Goal: Browse casually

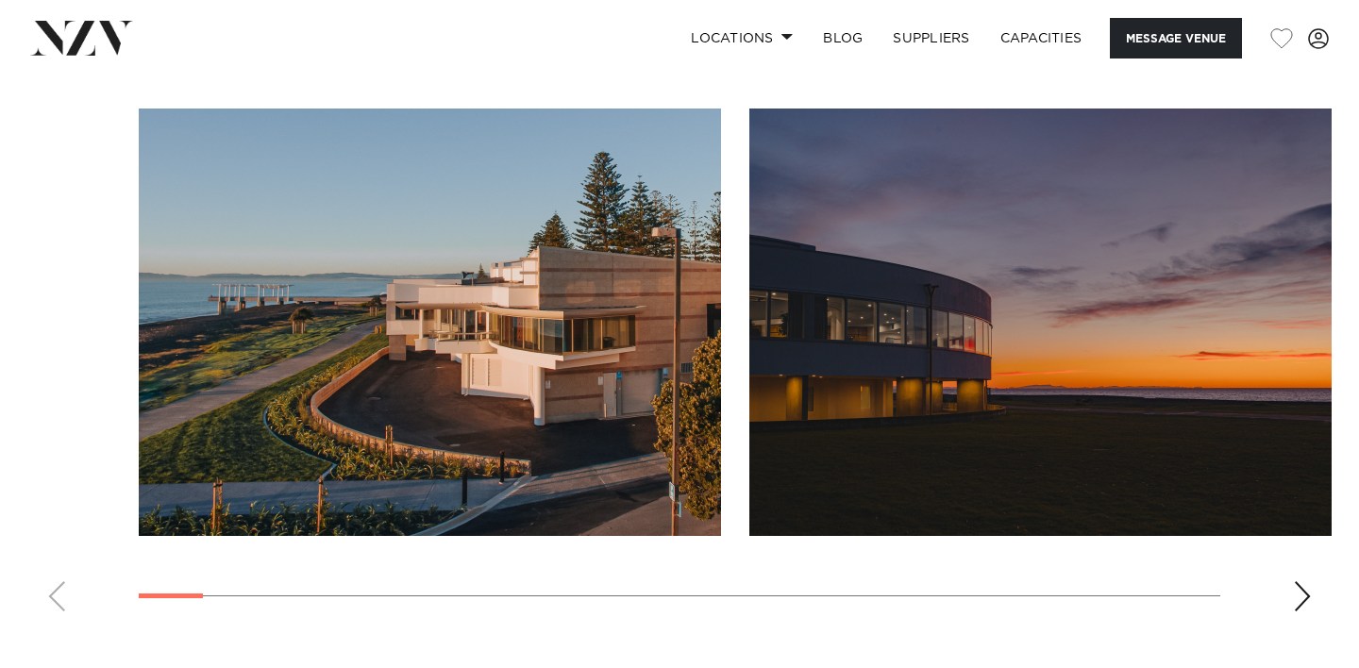
scroll to position [1806, 0]
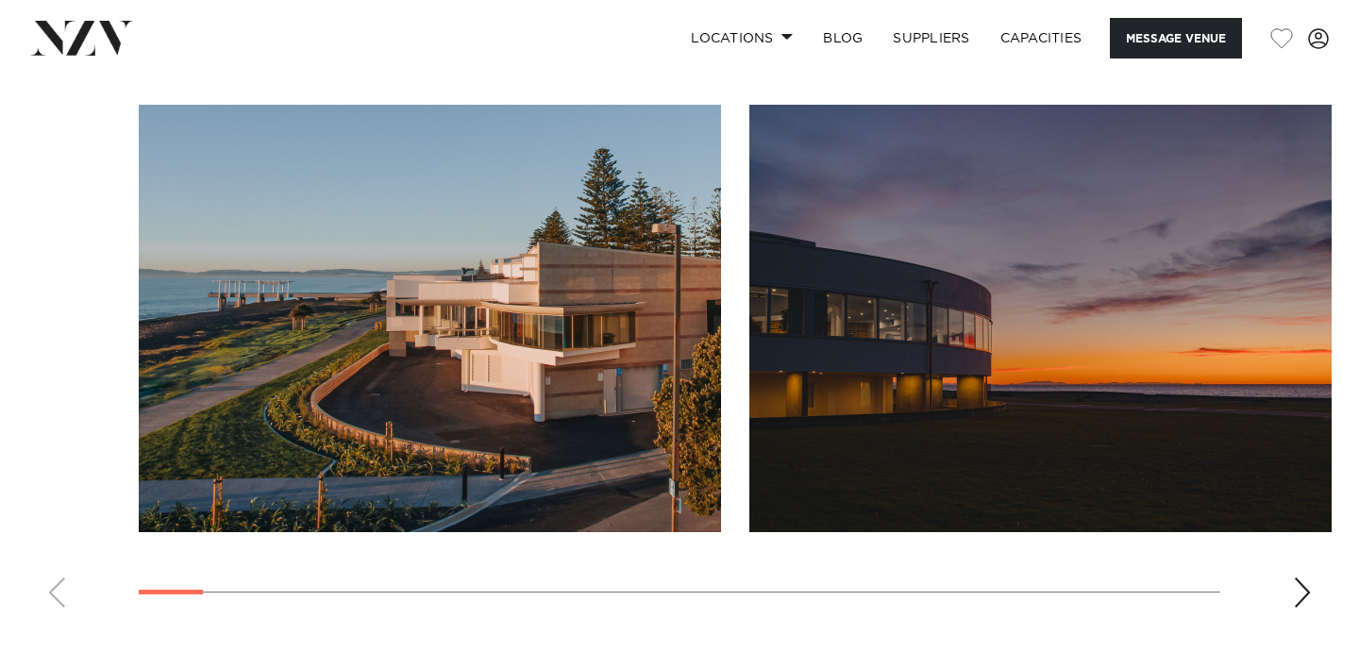
click at [1299, 578] on div "Next slide" at bounding box center [1302, 593] width 19 height 30
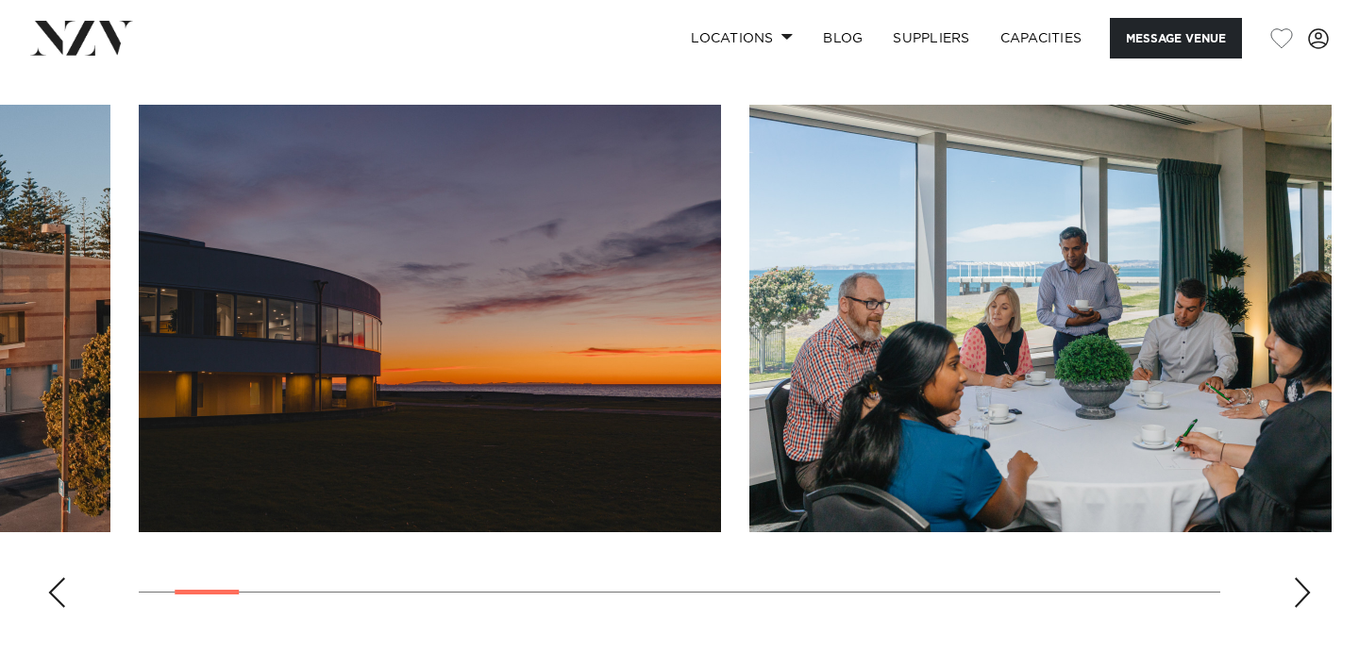
click at [1299, 578] on div "Next slide" at bounding box center [1302, 593] width 19 height 30
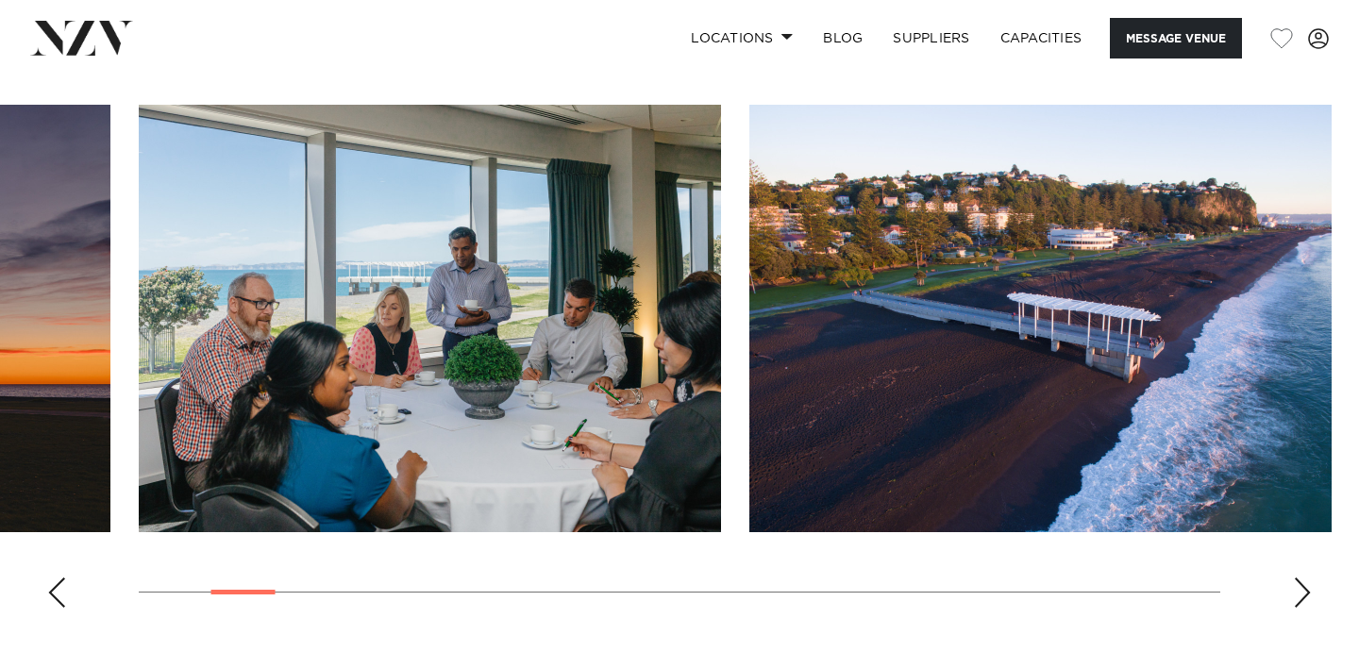
click at [1301, 578] on div "Next slide" at bounding box center [1302, 593] width 19 height 30
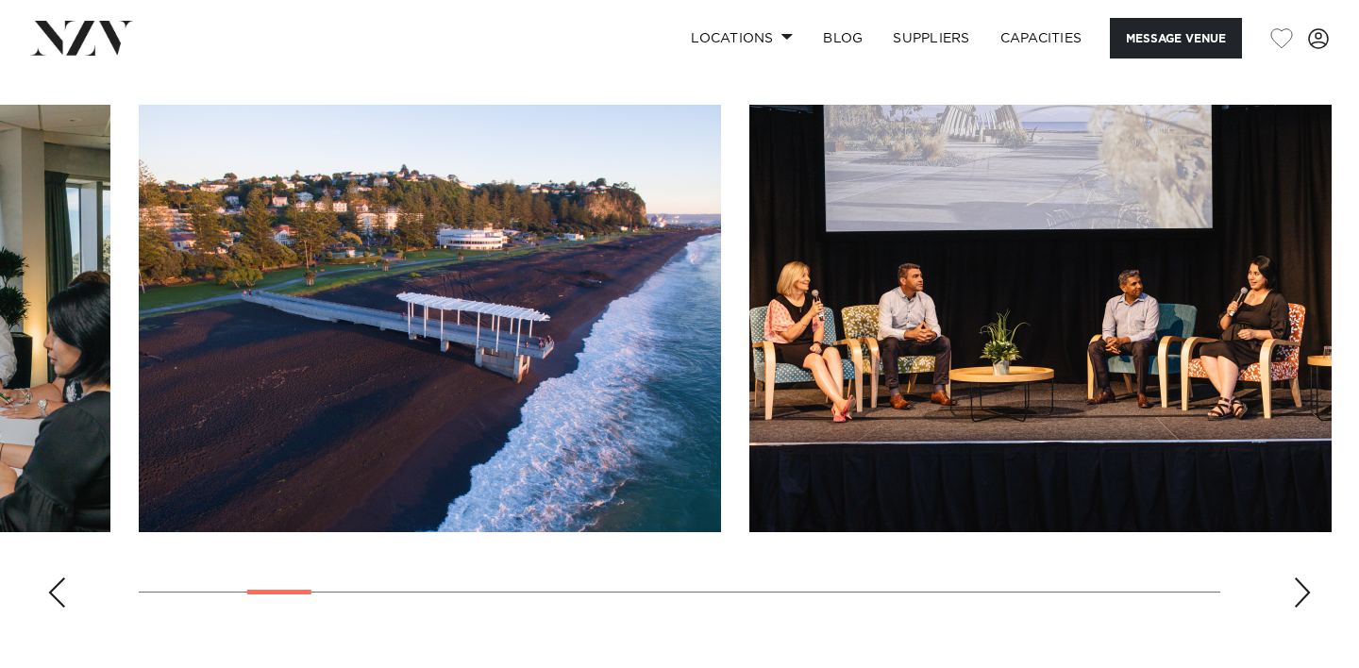
click at [1301, 578] on div "Next slide" at bounding box center [1302, 593] width 19 height 30
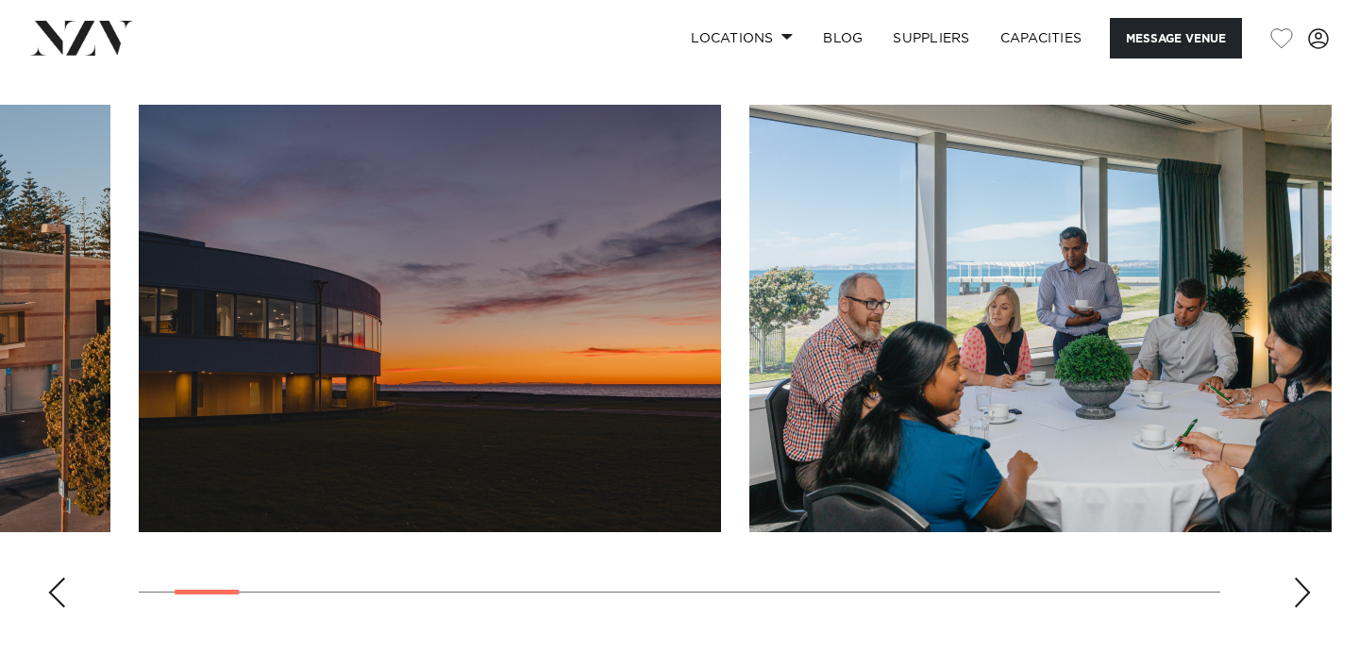
click at [1297, 578] on div "Next slide" at bounding box center [1302, 593] width 19 height 30
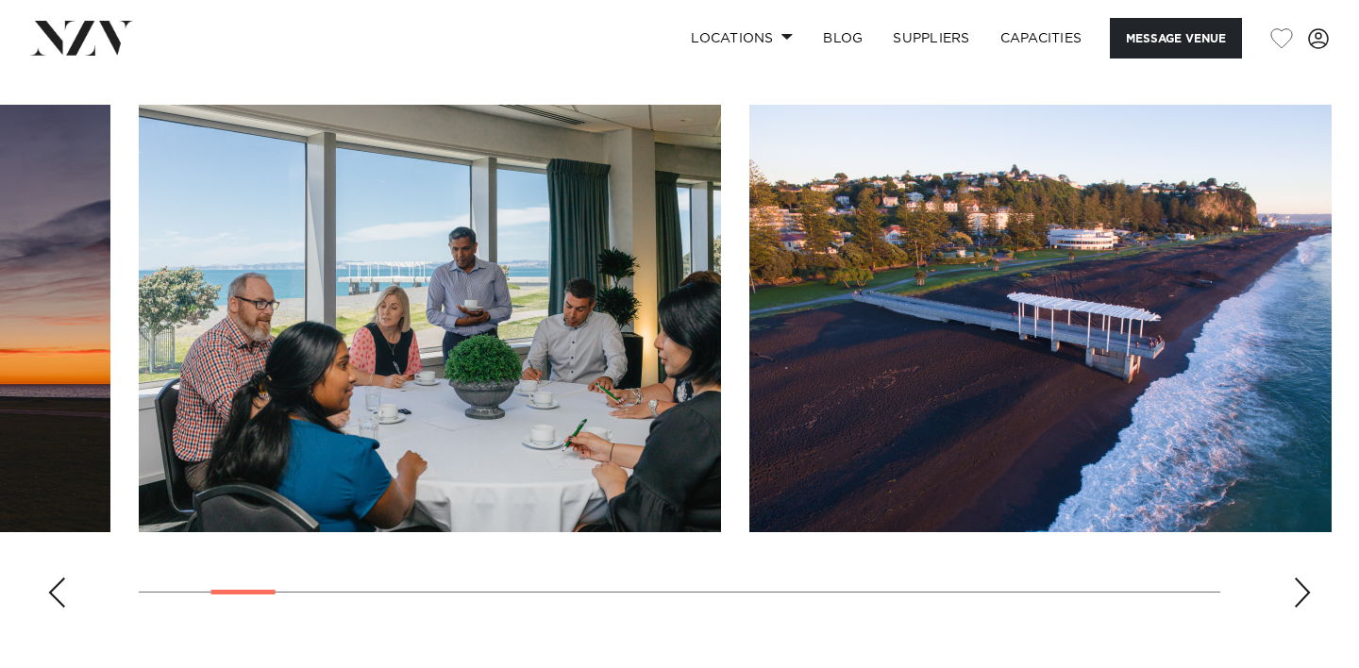
click at [1297, 578] on div "Next slide" at bounding box center [1302, 593] width 19 height 30
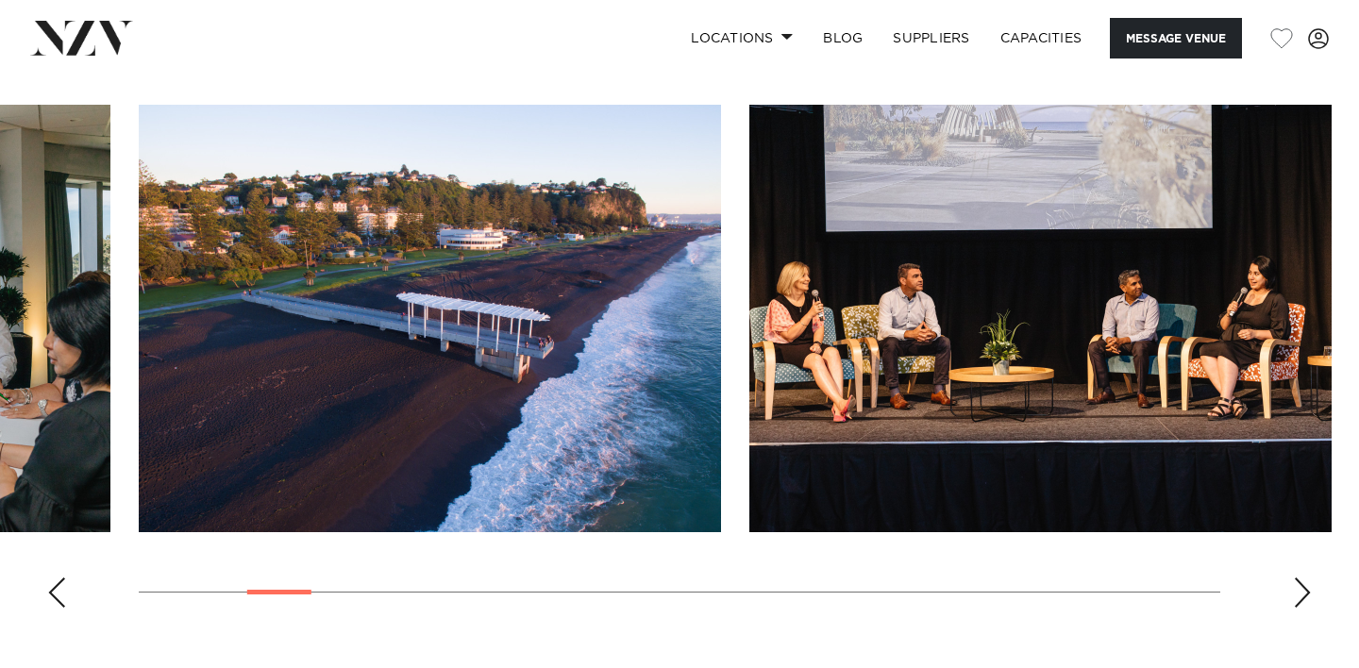
click at [1297, 578] on div "Next slide" at bounding box center [1302, 593] width 19 height 30
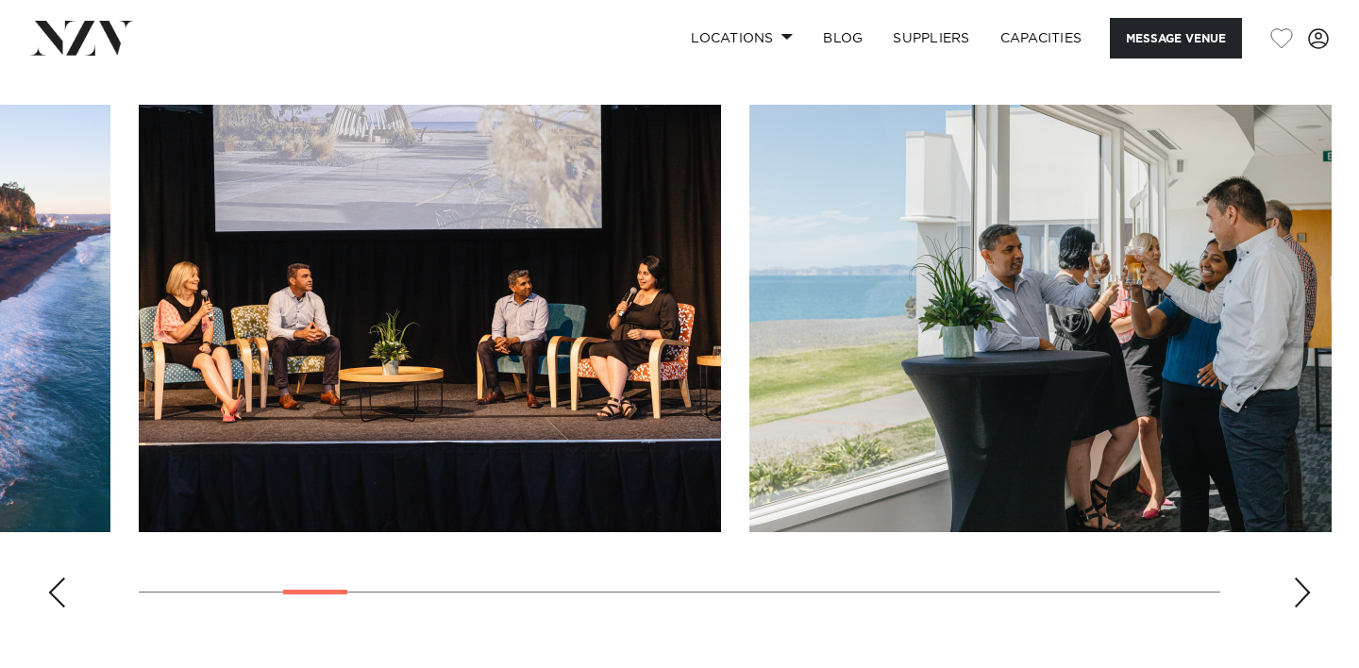
click at [1297, 578] on div "Next slide" at bounding box center [1302, 593] width 19 height 30
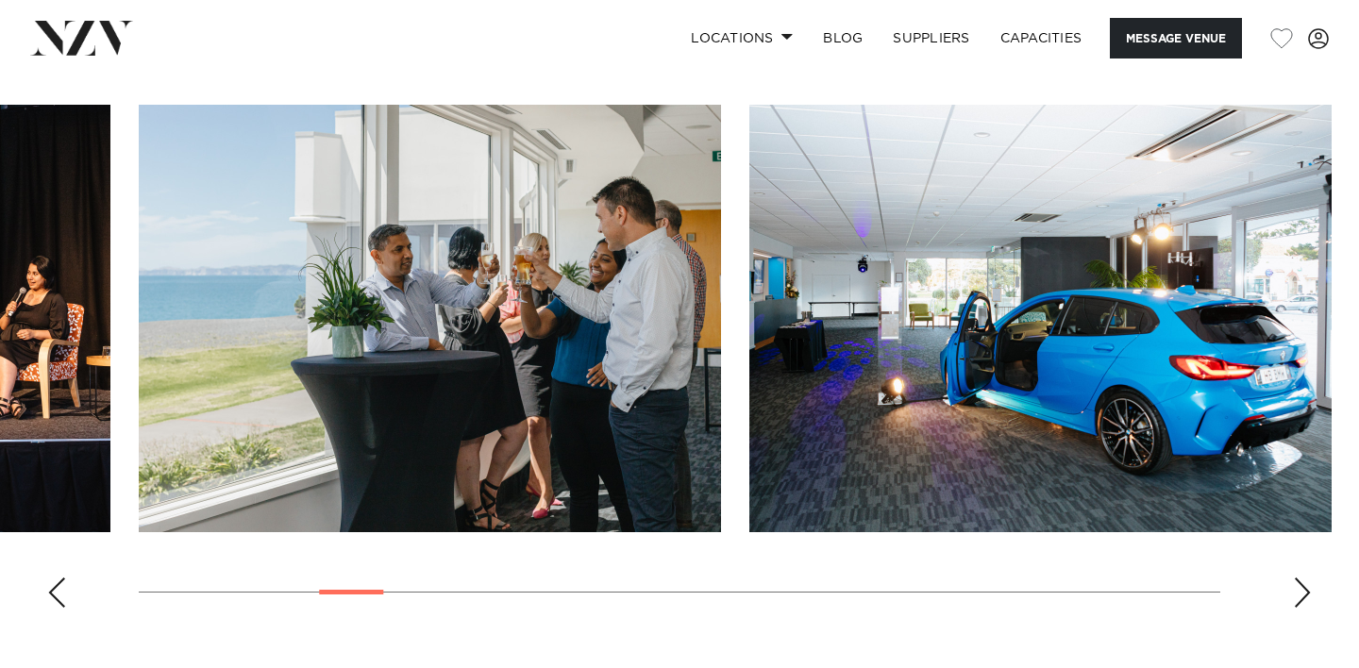
click at [1297, 578] on div "Next slide" at bounding box center [1302, 593] width 19 height 30
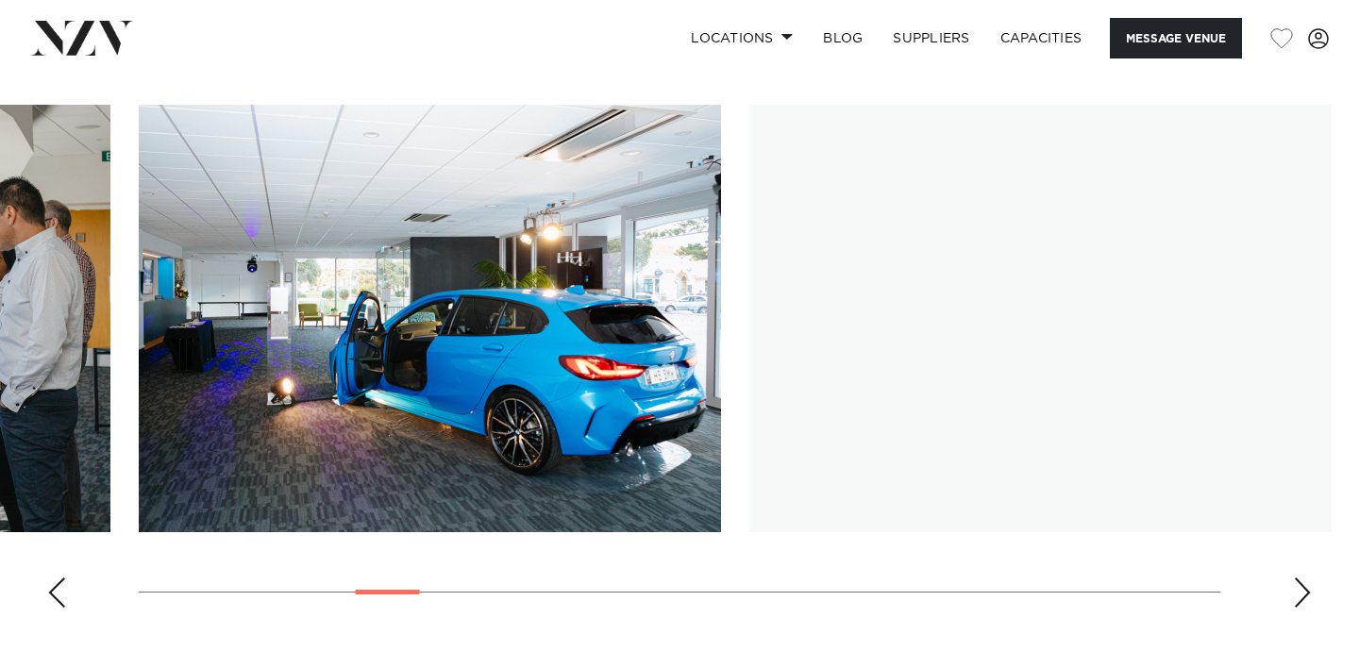
click at [1297, 578] on div "Next slide" at bounding box center [1302, 593] width 19 height 30
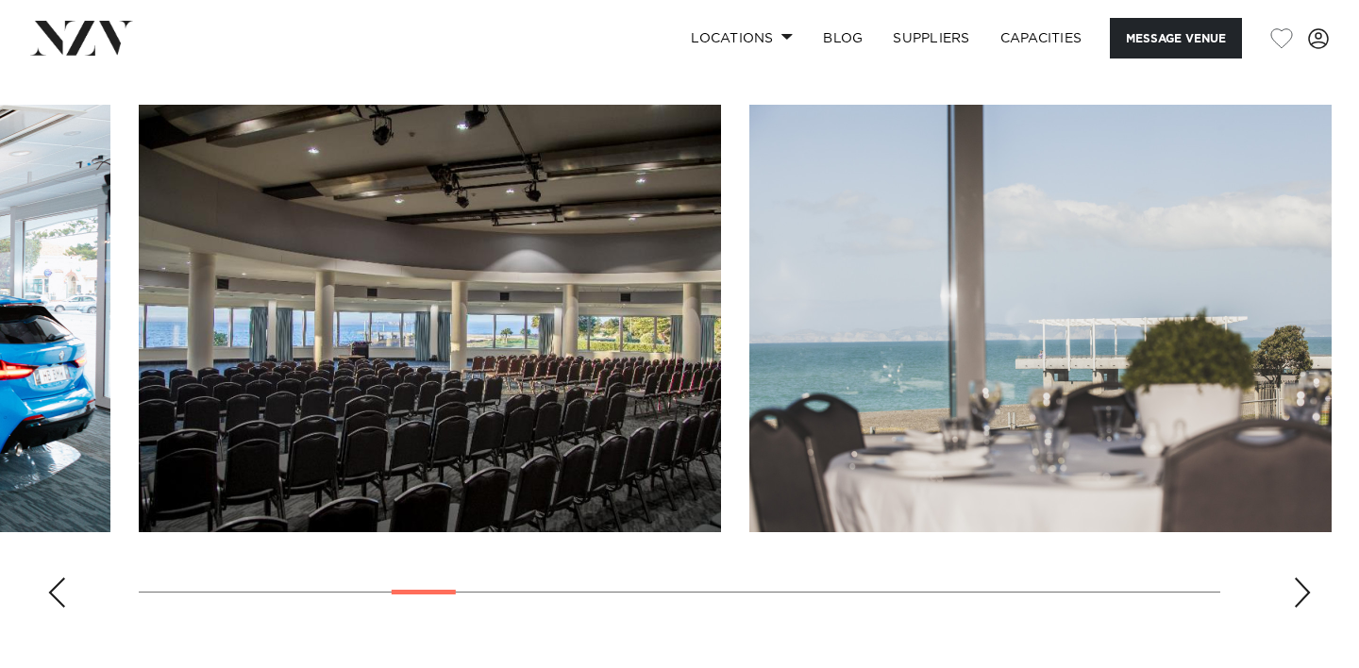
click at [1296, 578] on div "Next slide" at bounding box center [1302, 593] width 19 height 30
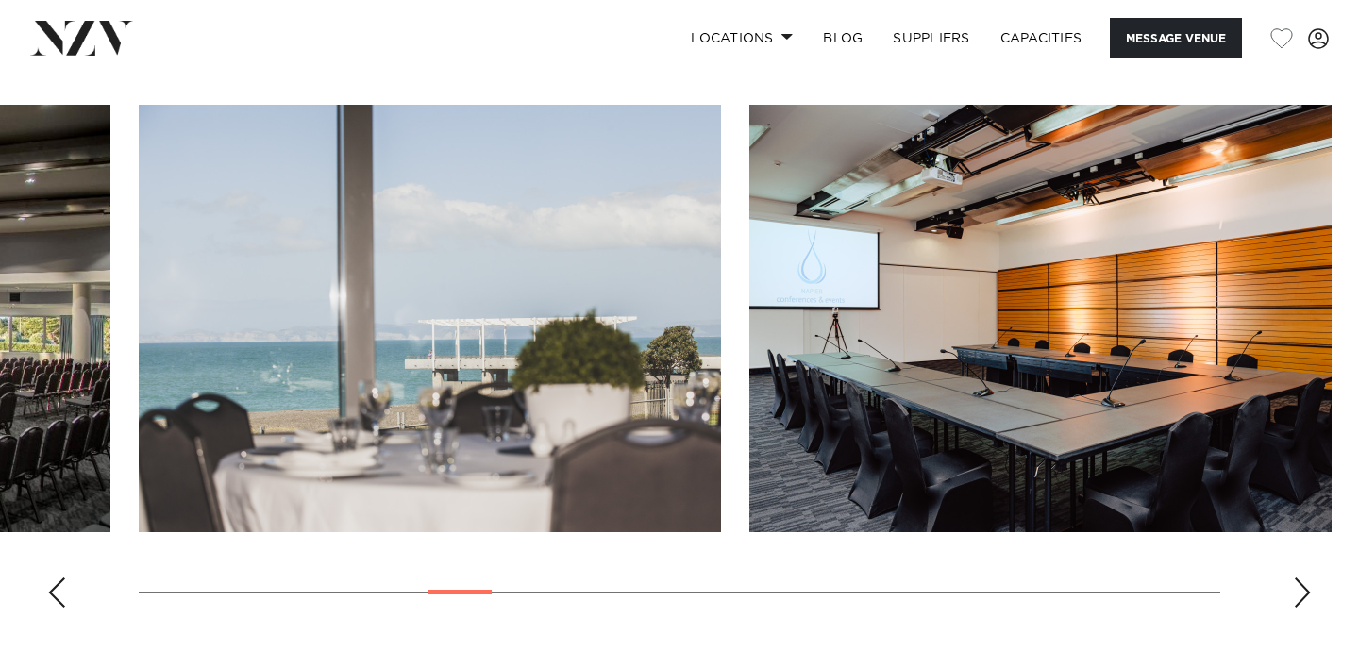
click at [1296, 578] on div "Next slide" at bounding box center [1302, 593] width 19 height 30
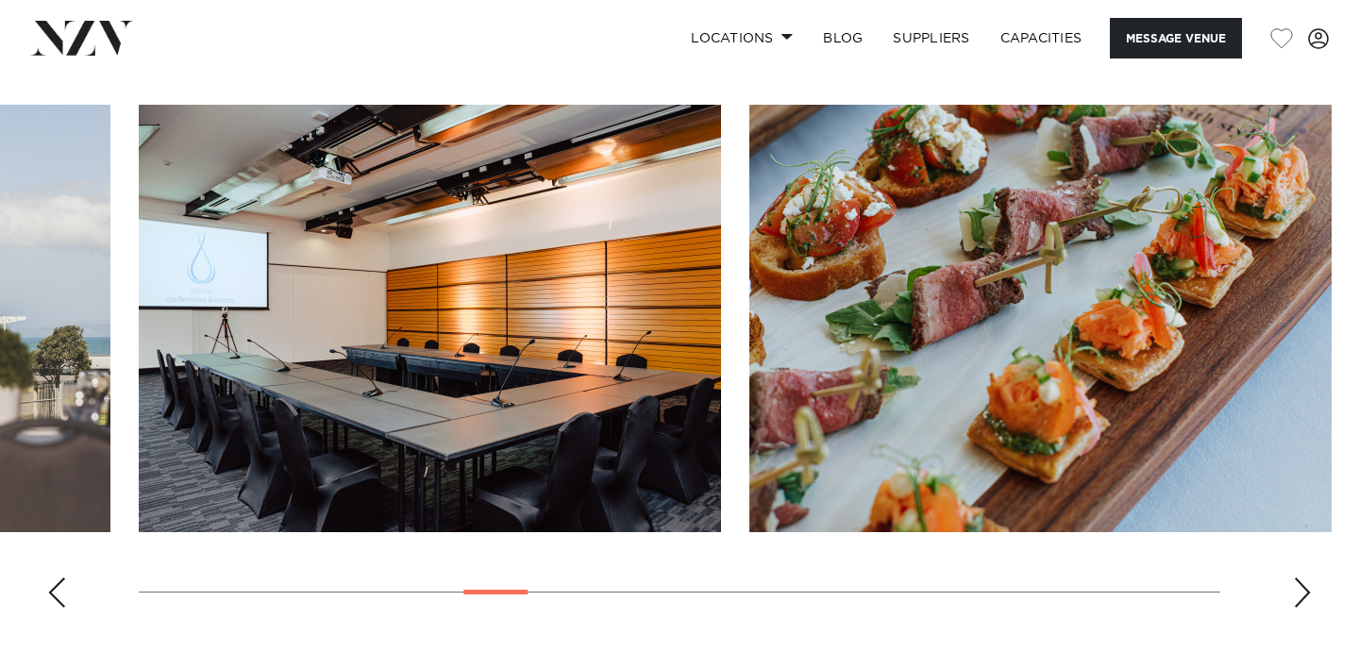
click at [1296, 578] on div "Next slide" at bounding box center [1302, 593] width 19 height 30
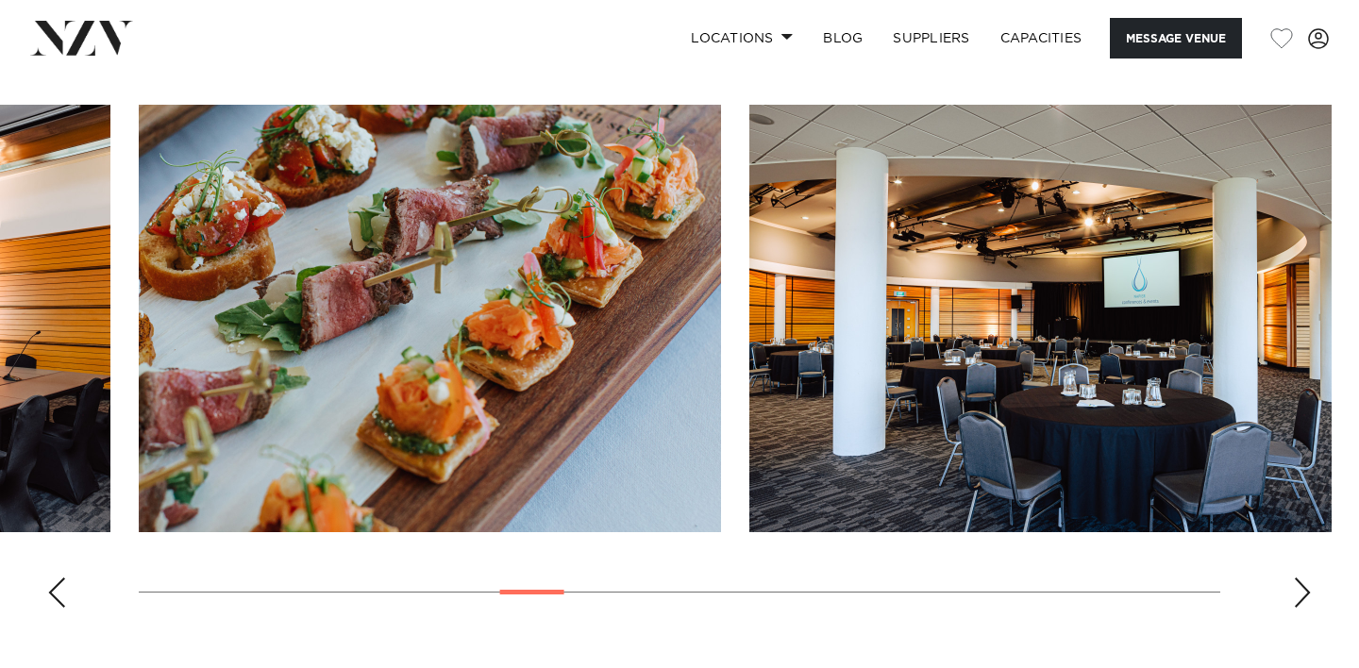
click at [1296, 578] on div "Next slide" at bounding box center [1302, 593] width 19 height 30
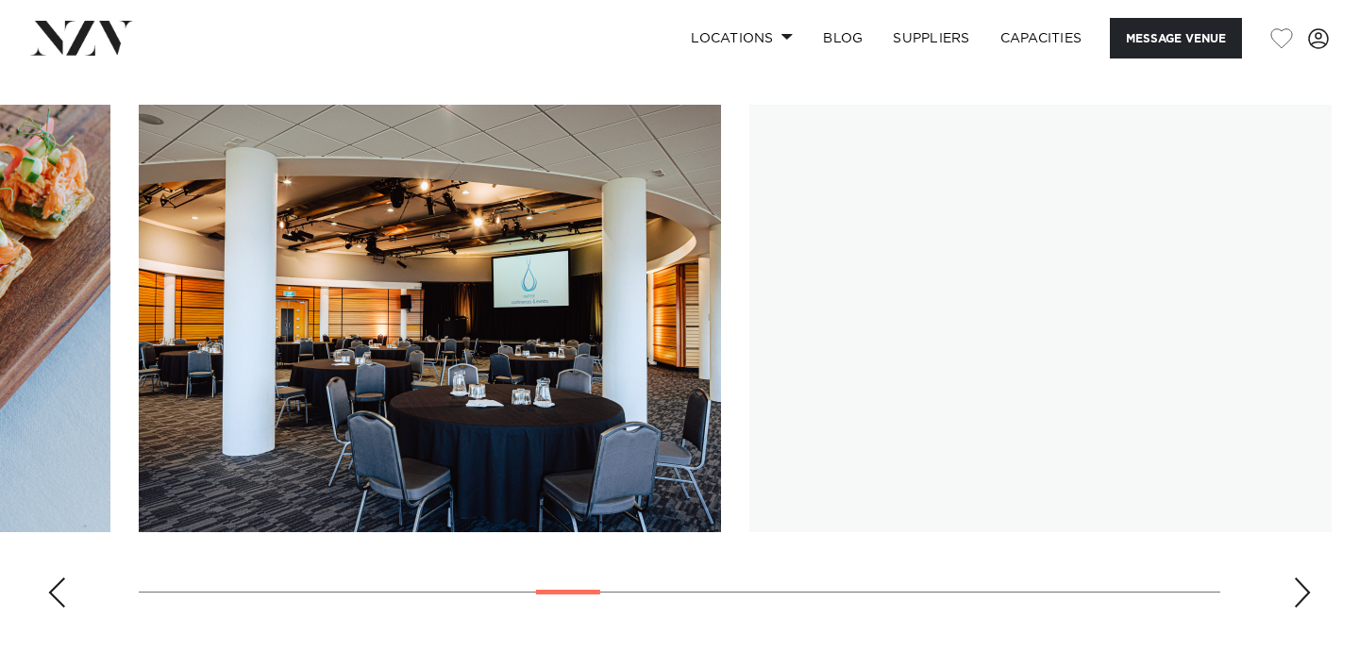
click at [1296, 578] on div "Next slide" at bounding box center [1302, 593] width 19 height 30
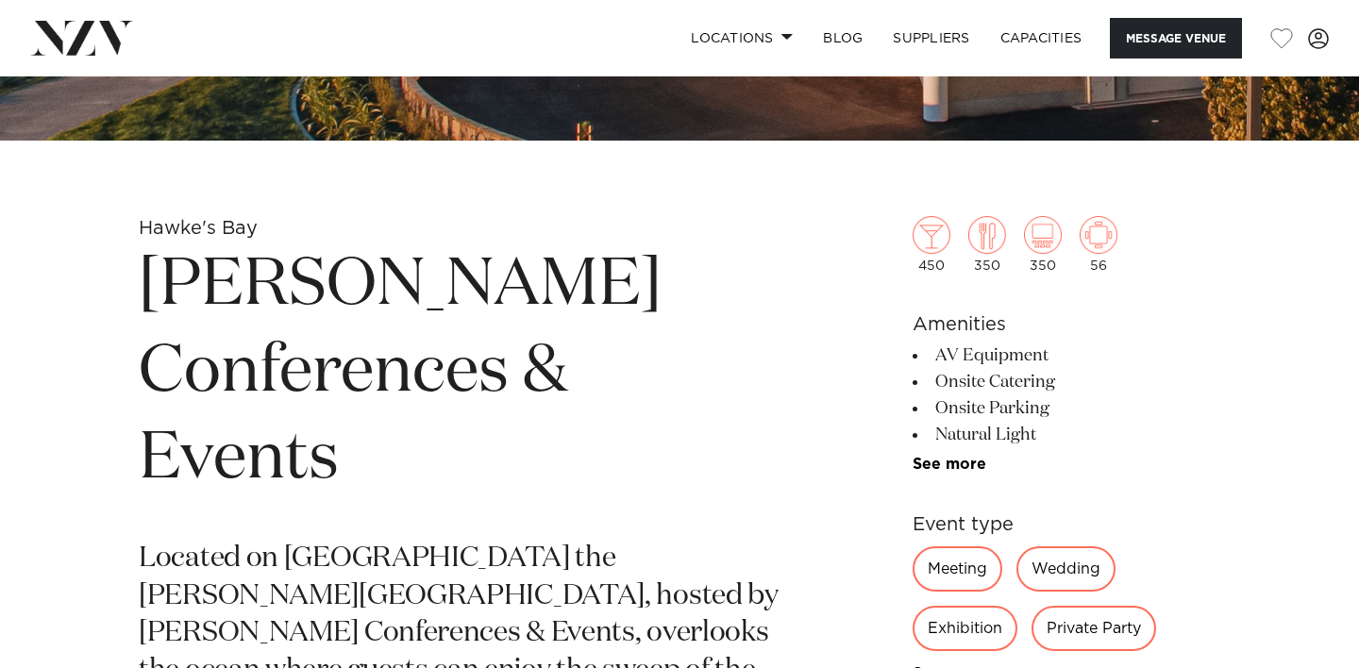
scroll to position [0, 0]
